Goal: Check status: Check status

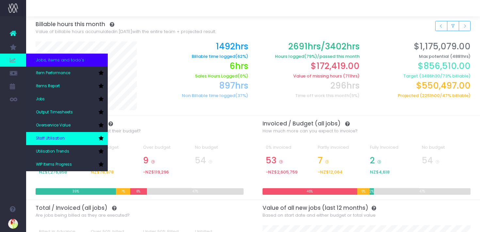
click at [65, 140] on link "Staff Utilisation" at bounding box center [67, 138] width 82 height 13
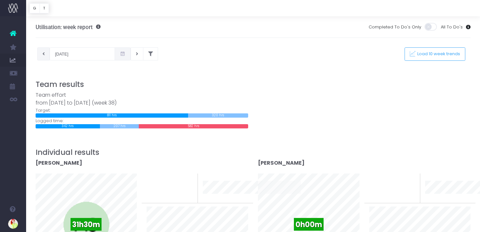
click at [41, 55] on button at bounding box center [43, 53] width 13 height 13
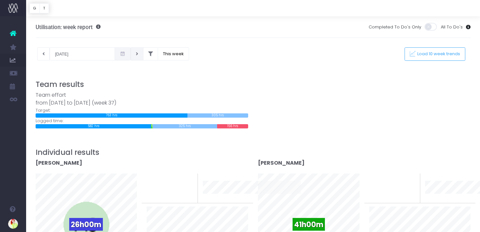
click at [131, 57] on button at bounding box center [137, 53] width 13 height 13
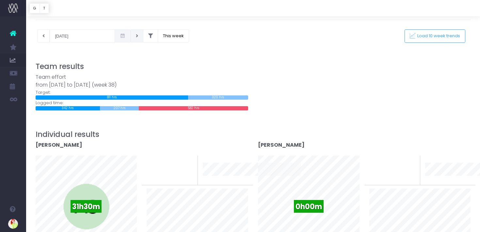
scroll to position [17, 0]
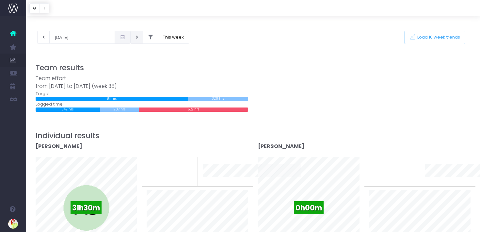
click at [131, 40] on button at bounding box center [137, 37] width 13 height 13
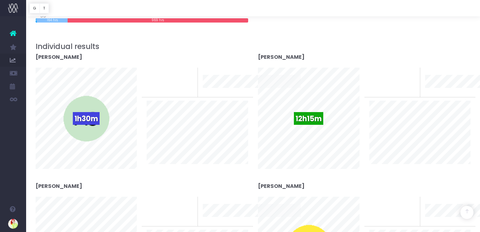
scroll to position [0, 0]
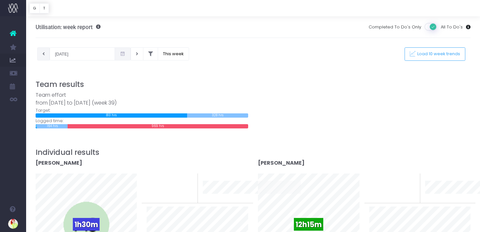
click at [41, 54] on button at bounding box center [43, 53] width 13 height 13
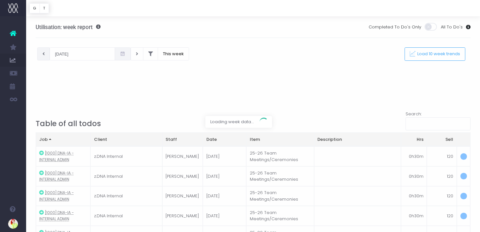
click at [41, 54] on div at bounding box center [240, 116] width 480 height 232
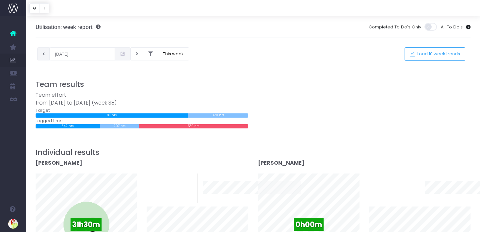
click at [42, 54] on icon at bounding box center [43, 54] width 2 height 0
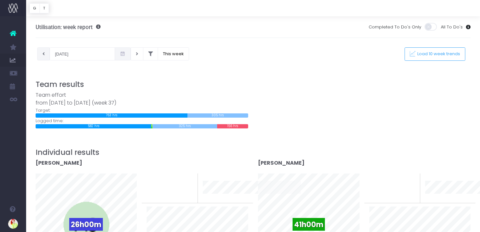
click at [43, 54] on icon at bounding box center [43, 54] width 2 height 0
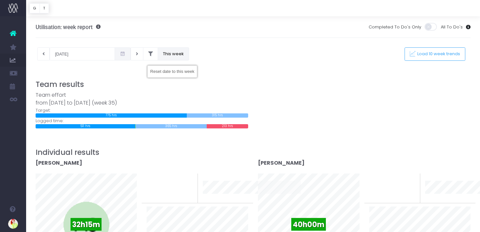
click at [158, 53] on button "This week" at bounding box center [173, 53] width 31 height 13
type input "[DATE]"
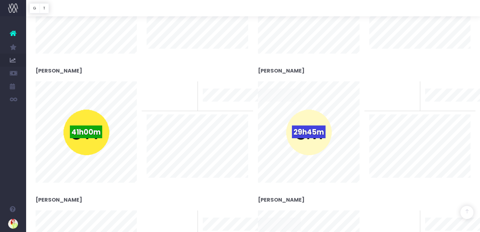
scroll to position [2032, 0]
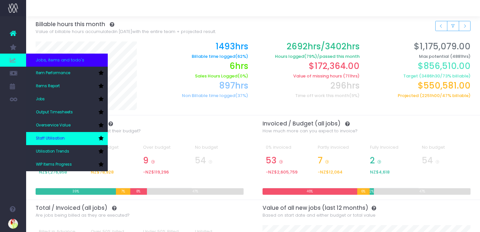
click at [61, 140] on span "Staff Utilisation" at bounding box center [50, 138] width 29 height 6
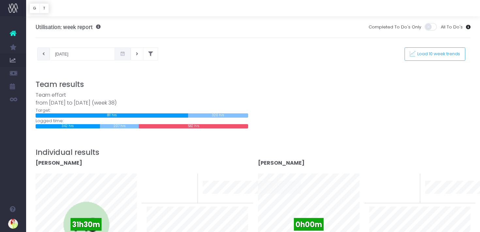
click at [43, 54] on icon at bounding box center [43, 54] width 2 height 0
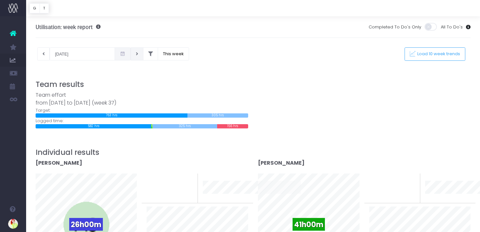
click at [131, 52] on button at bounding box center [137, 53] width 13 height 13
type input "[DATE]"
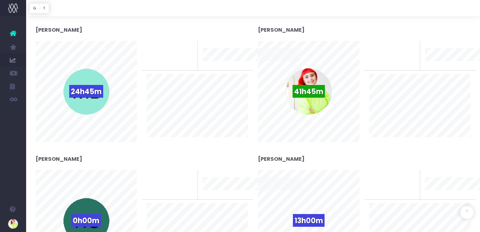
scroll to position [1670, 0]
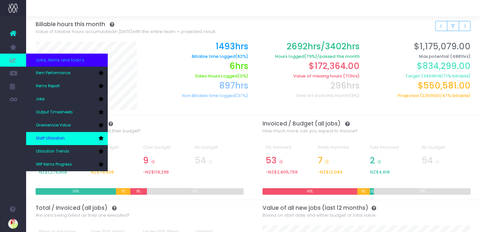
click at [60, 132] on link "Staff Utilisation" at bounding box center [67, 138] width 82 height 13
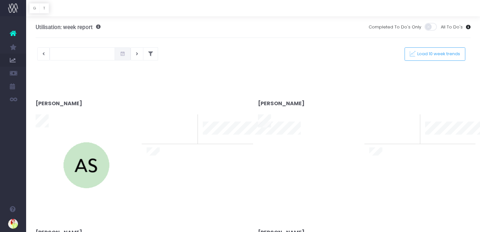
type input "[DATE]"
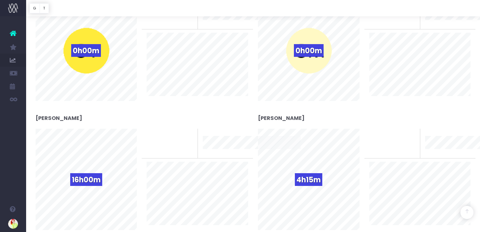
scroll to position [825, 0]
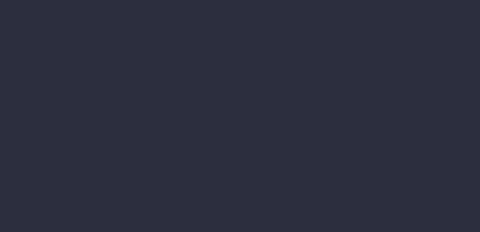
scroll to position [357, 0]
type input "[DATE]"
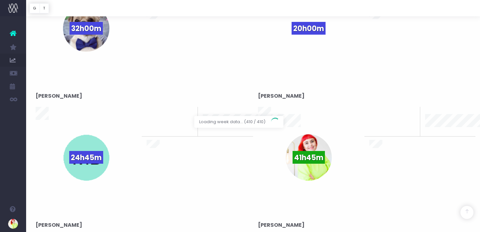
scroll to position [1673, 0]
